Goal: Information Seeking & Learning: Learn about a topic

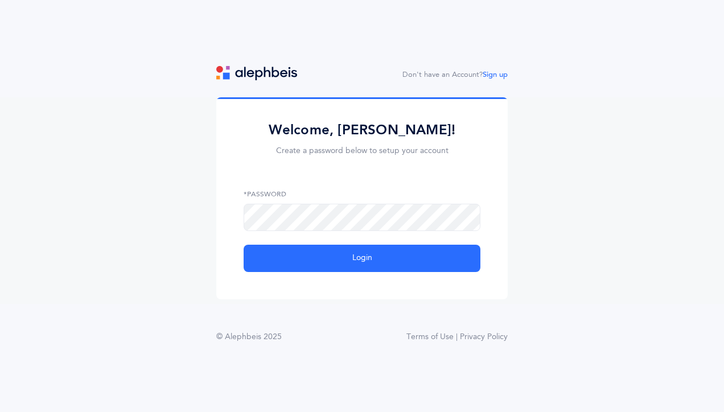
click at [205, 208] on div "Welcome, Mrs. Malka Kudan! Create a password below to setup your account *Passw…" at bounding box center [362, 200] width 724 height 206
click at [467, 212] on span at bounding box center [466, 217] width 9 height 10
click at [466, 212] on icon at bounding box center [466, 217] width 9 height 10
click at [456, 212] on icon at bounding box center [453, 217] width 9 height 10
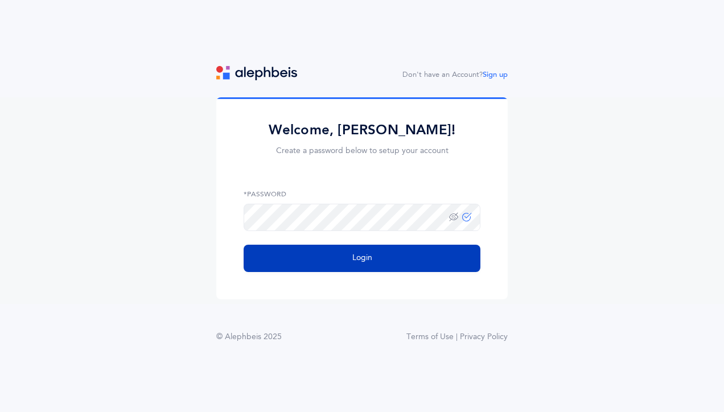
click at [342, 256] on button "Login" at bounding box center [362, 258] width 237 height 27
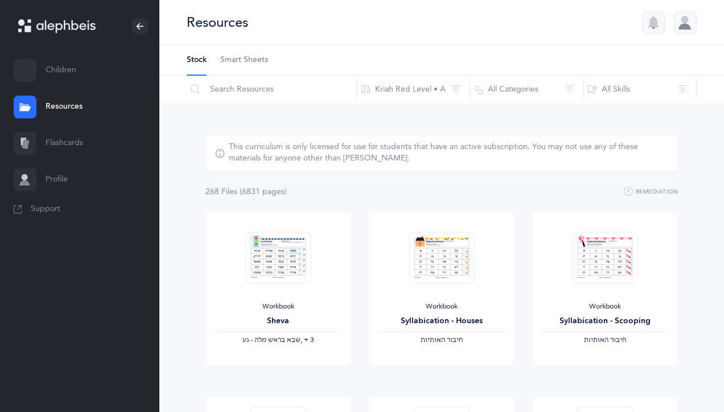
click at [81, 69] on link "Children" at bounding box center [79, 70] width 159 height 36
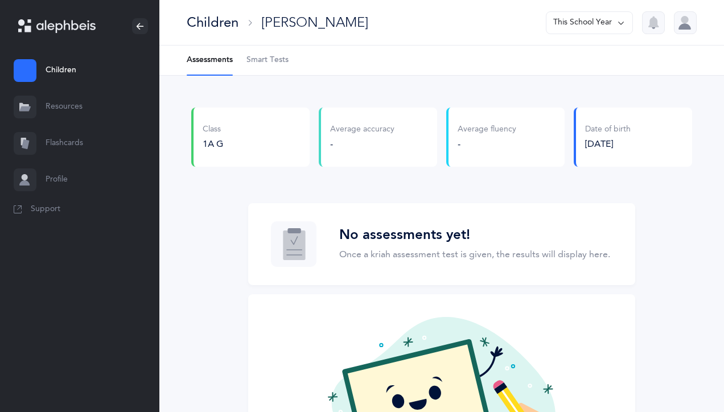
click at [252, 150] on div "Class 1A G" at bounding box center [250, 137] width 118 height 59
click at [215, 146] on span "1A G" at bounding box center [213, 144] width 20 height 10
click at [83, 108] on link "Resources" at bounding box center [79, 107] width 159 height 36
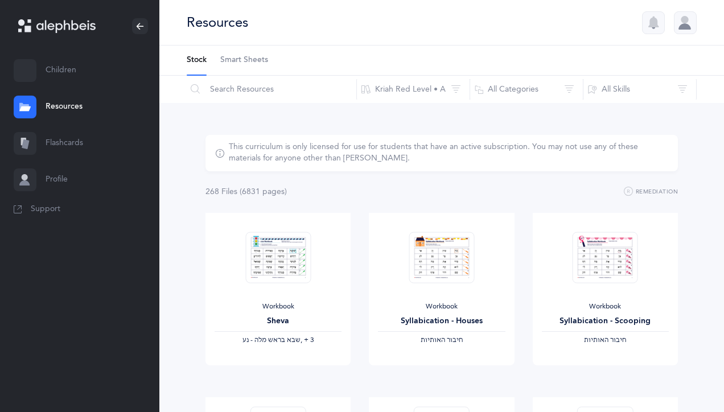
click at [77, 143] on link "Flashcards" at bounding box center [79, 143] width 159 height 36
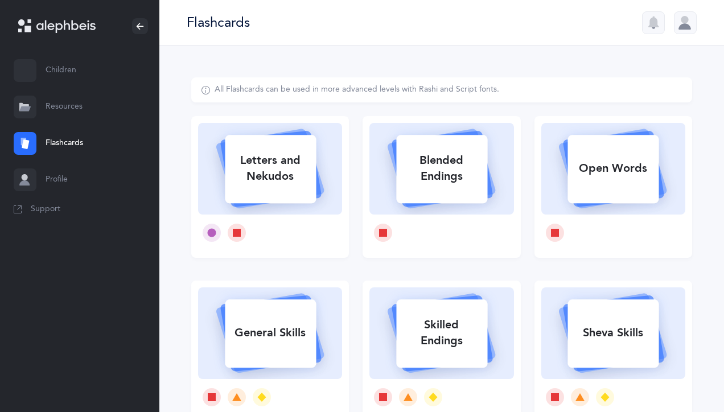
click at [240, 168] on div "Letters and Nekudos" at bounding box center [270, 169] width 91 height 46
select select
select select "single"
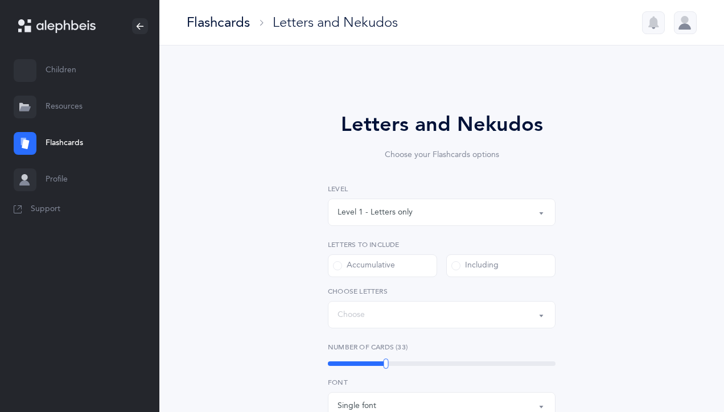
select select "27"
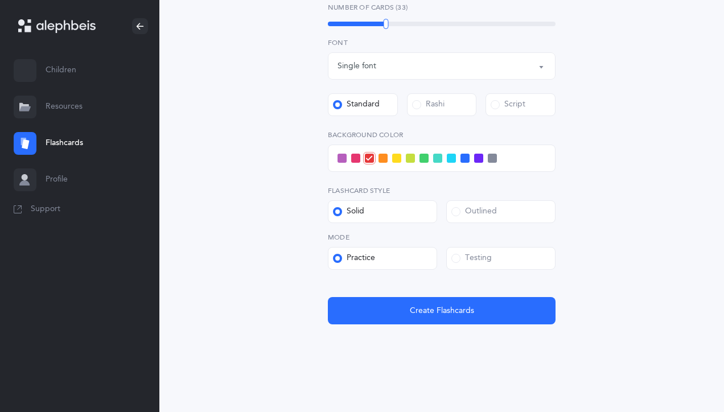
scroll to position [390, 0]
